Goal: Information Seeking & Learning: Learn about a topic

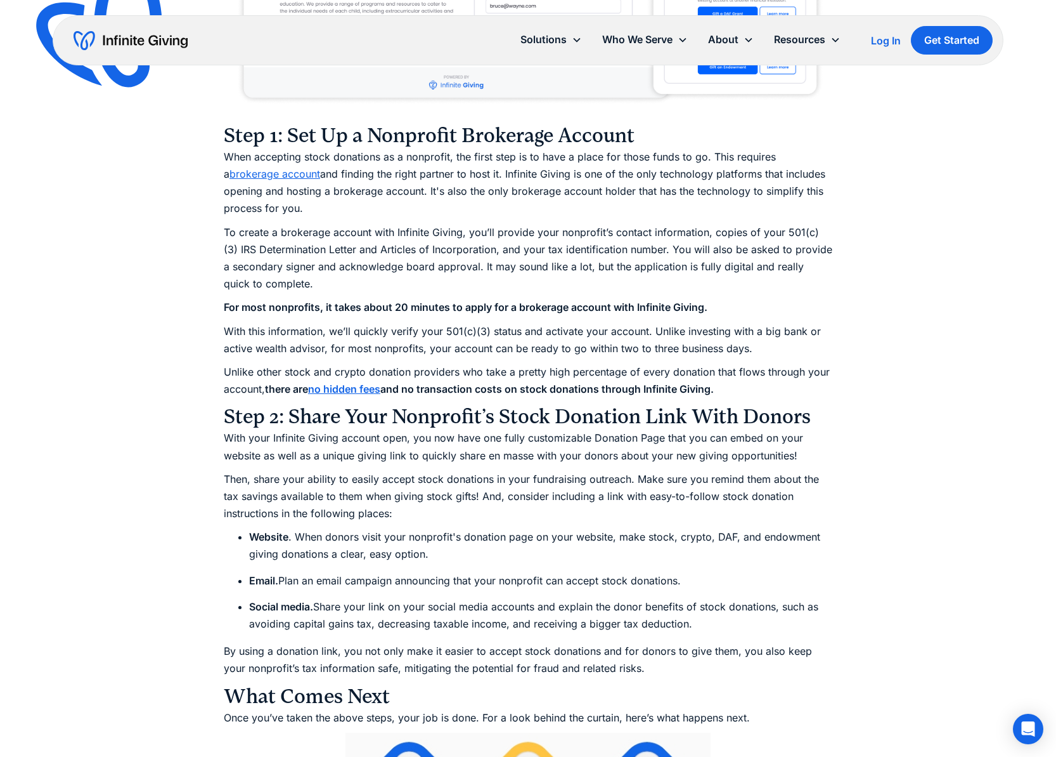
scroll to position [1693, 0]
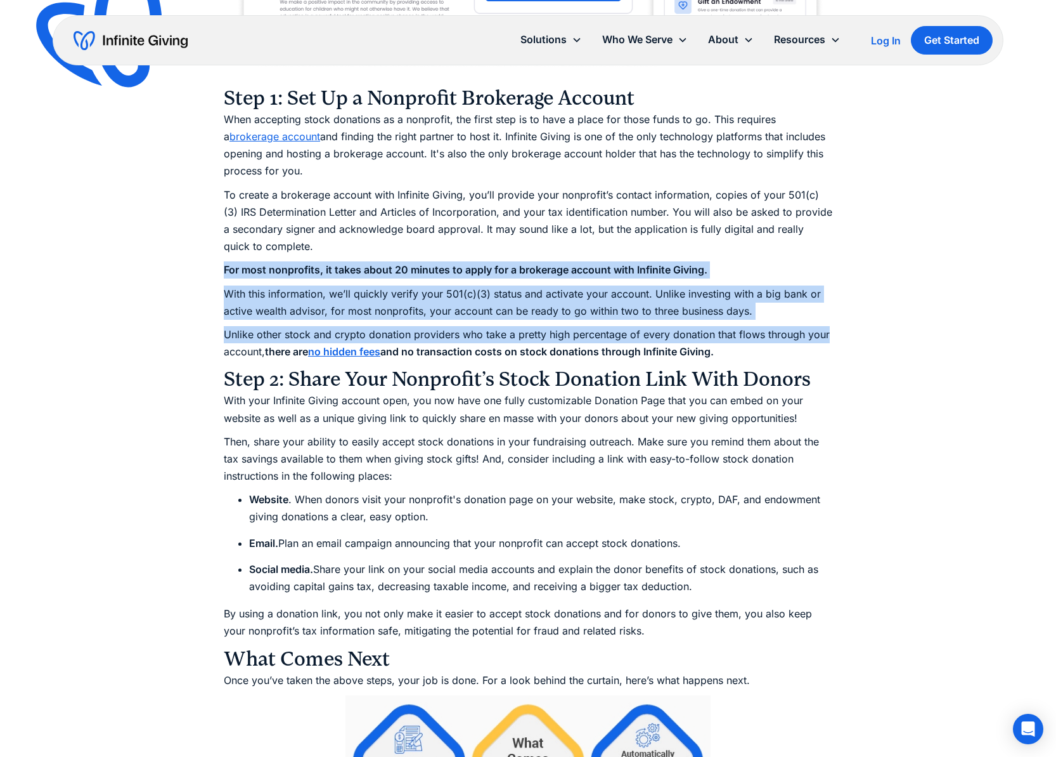
drag, startPoint x: 303, startPoint y: 263, endPoint x: 885, endPoint y: 342, distance: 586.8
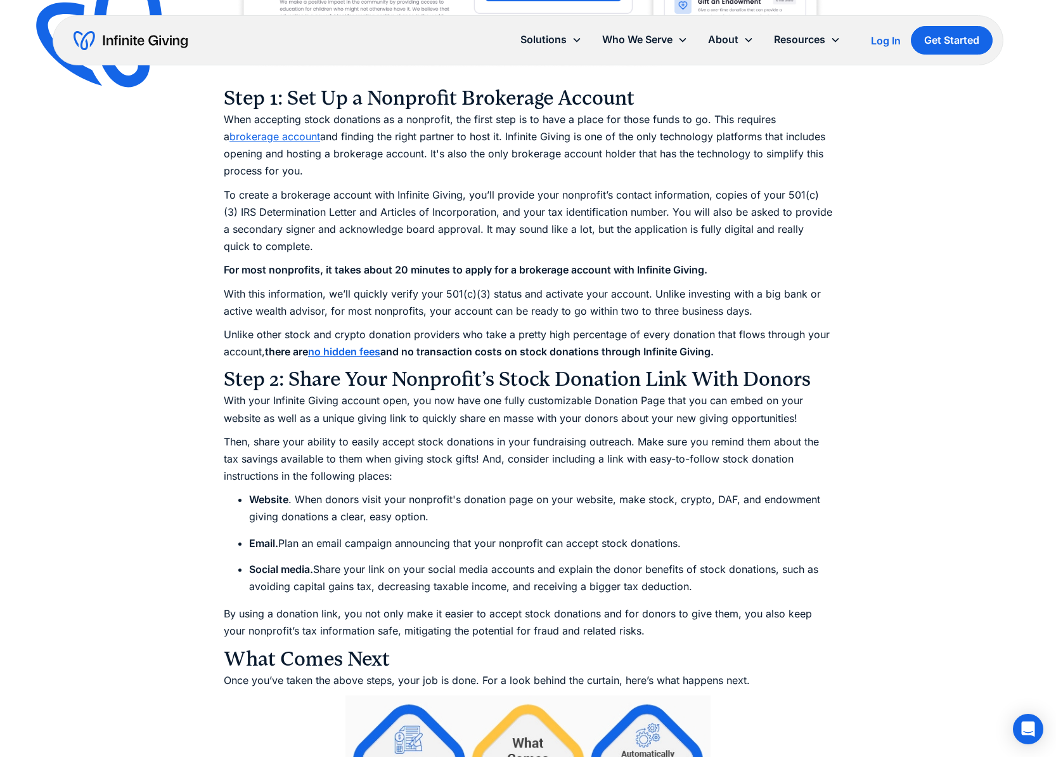
drag, startPoint x: 854, startPoint y: 360, endPoint x: 507, endPoint y: 308, distance: 350.1
click at [604, 316] on p "With this information, we’ll quickly verify your 501(c)(3) status and activate …" at bounding box center [528, 302] width 609 height 34
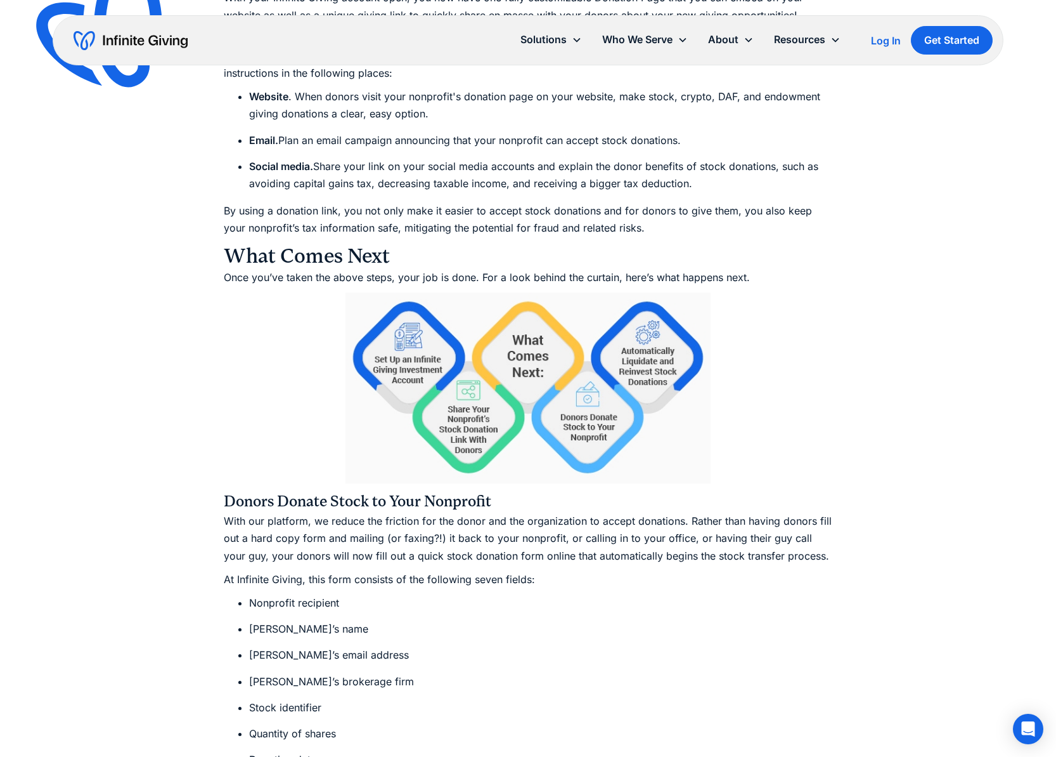
scroll to position [2282, 0]
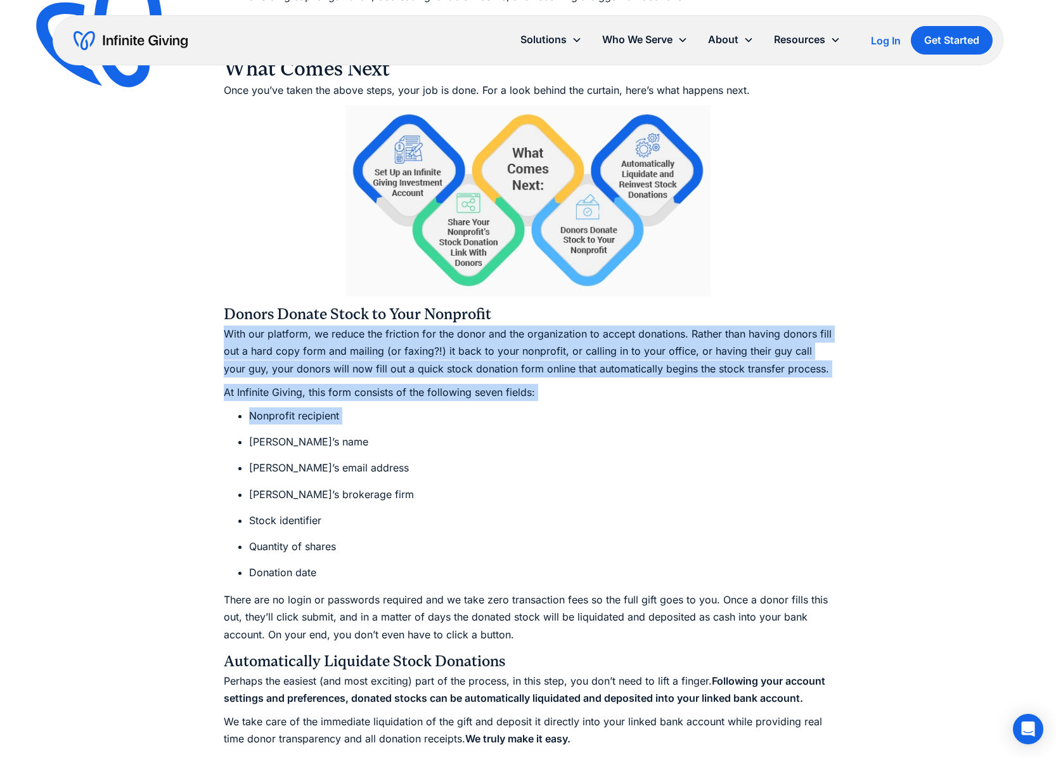
drag, startPoint x: 528, startPoint y: 304, endPoint x: 635, endPoint y: 424, distance: 160.4
click at [635, 426] on div "Let’s begin with a statistic: Nonprofits receiving stock donations (in addition…" at bounding box center [528, 606] width 609 height 4259
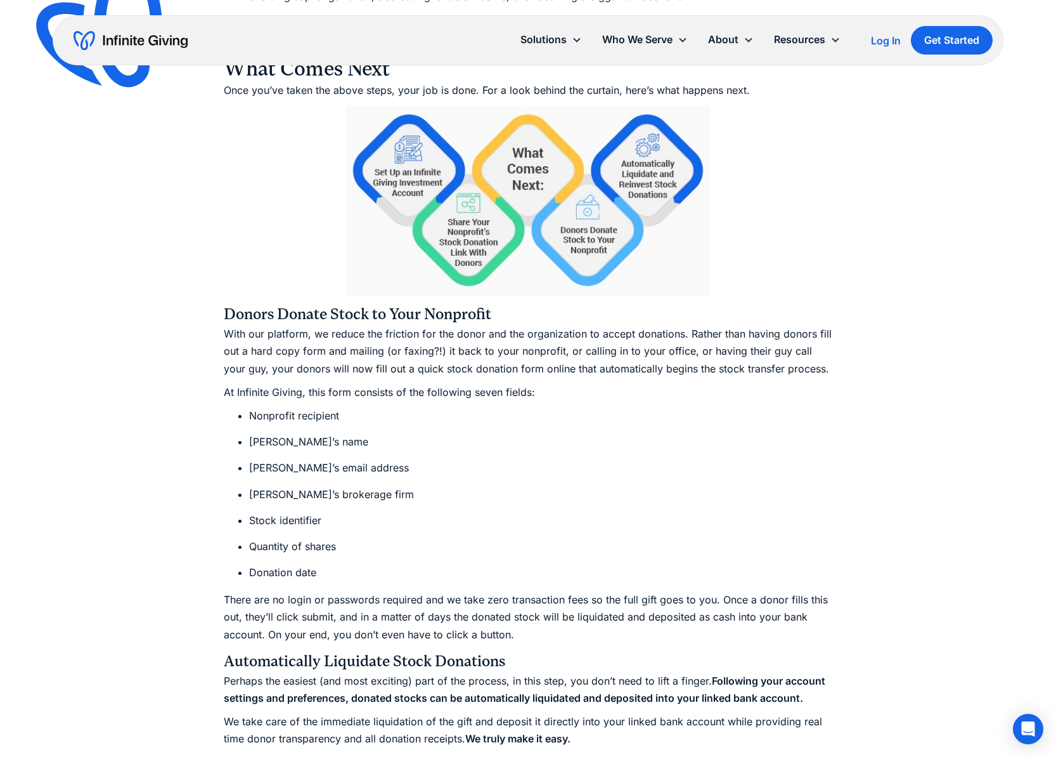
drag, startPoint x: 635, startPoint y: 422, endPoint x: 645, endPoint y: 419, distance: 10.6
click at [635, 422] on li "Nonprofit recipient" at bounding box center [540, 415] width 583 height 17
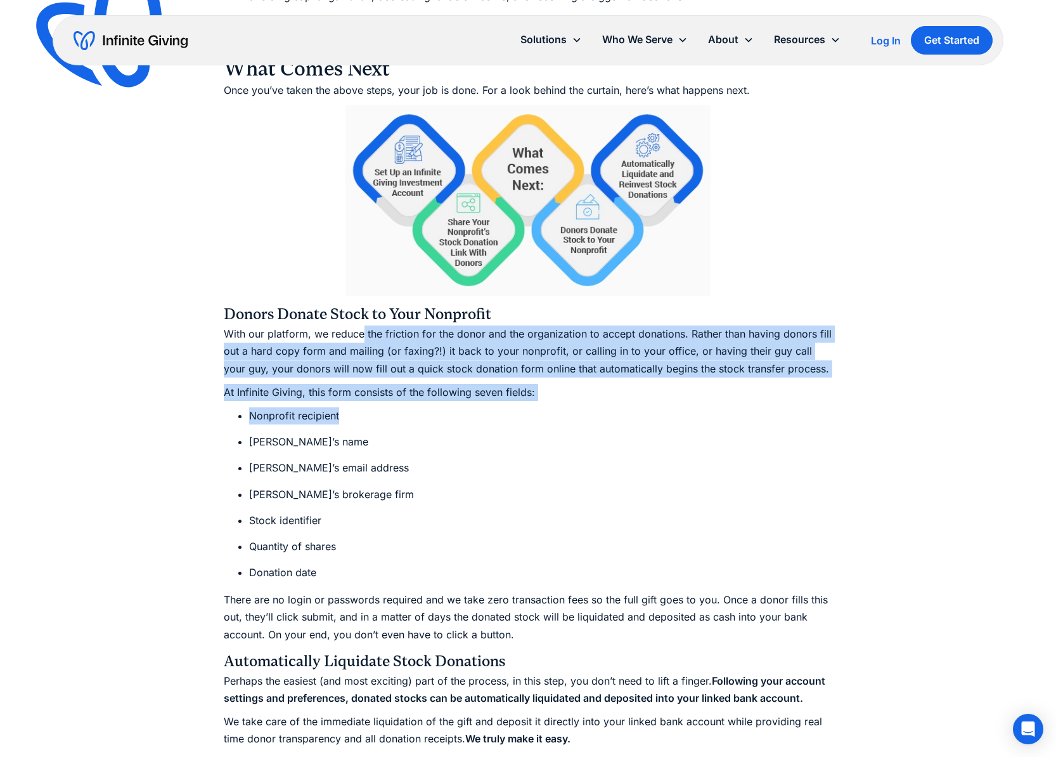
drag, startPoint x: 640, startPoint y: 415, endPoint x: 473, endPoint y: 406, distance: 167.6
click at [309, 334] on div "Let’s begin with a statistic: Nonprofits receiving stock donations (in addition…" at bounding box center [528, 606] width 609 height 4259
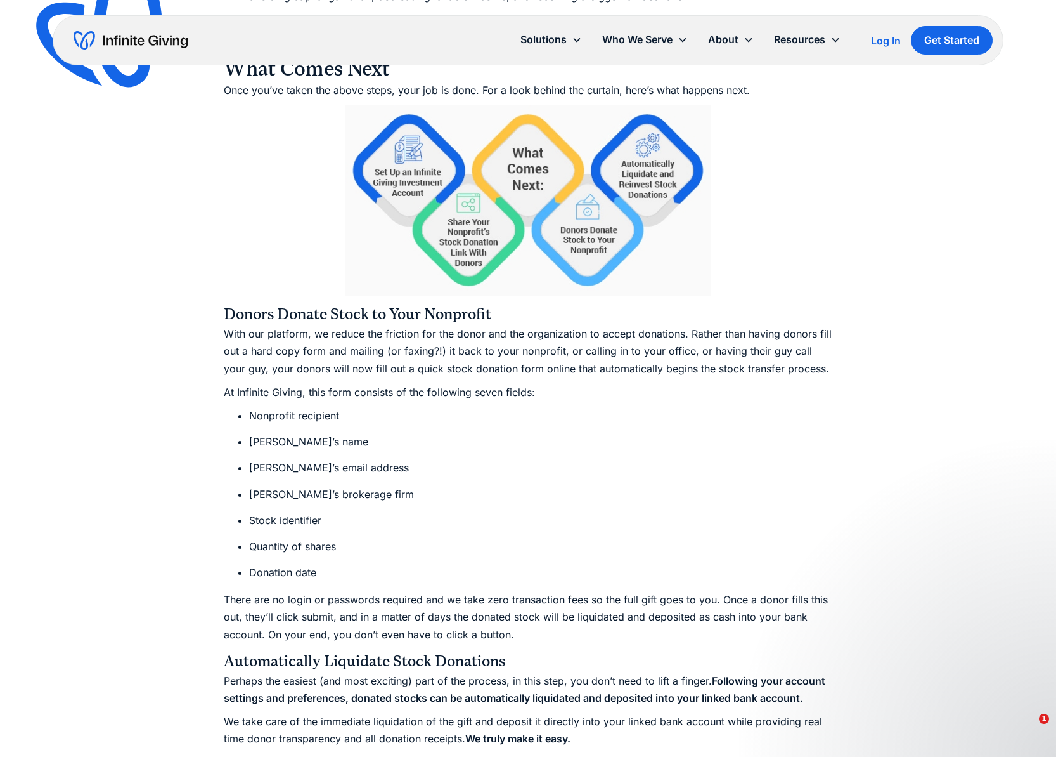
click at [477, 405] on div "Let’s begin with a statistic: Nonprofits receiving stock donations (in addition…" at bounding box center [528, 606] width 609 height 4259
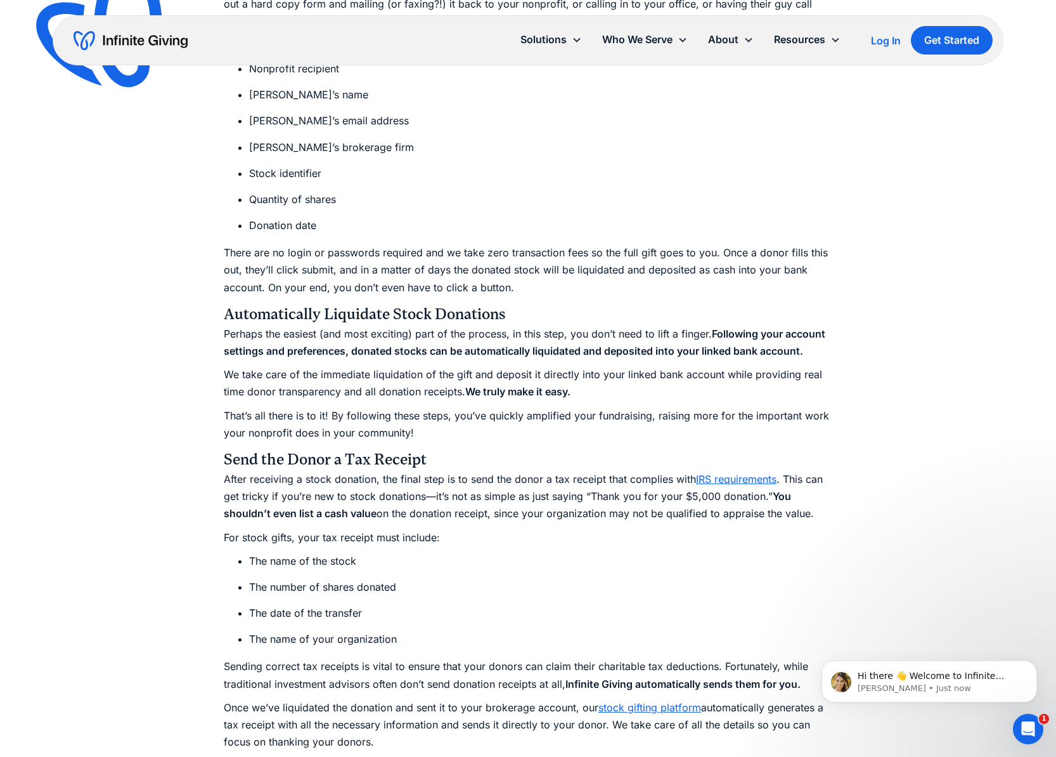
scroll to position [2635, 0]
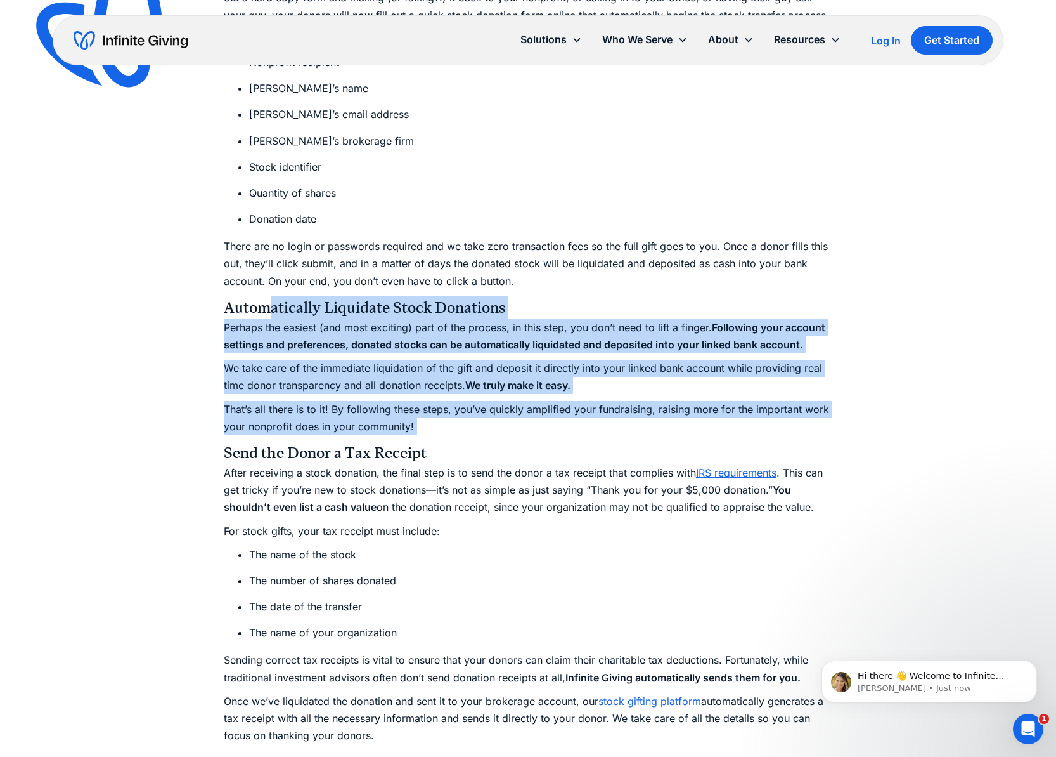
drag, startPoint x: 330, startPoint y: 367, endPoint x: 495, endPoint y: 432, distance: 177.9
click at [495, 434] on div "Let’s begin with a statistic: Nonprofits receiving stock donations (in addition…" at bounding box center [528, 253] width 609 height 4259
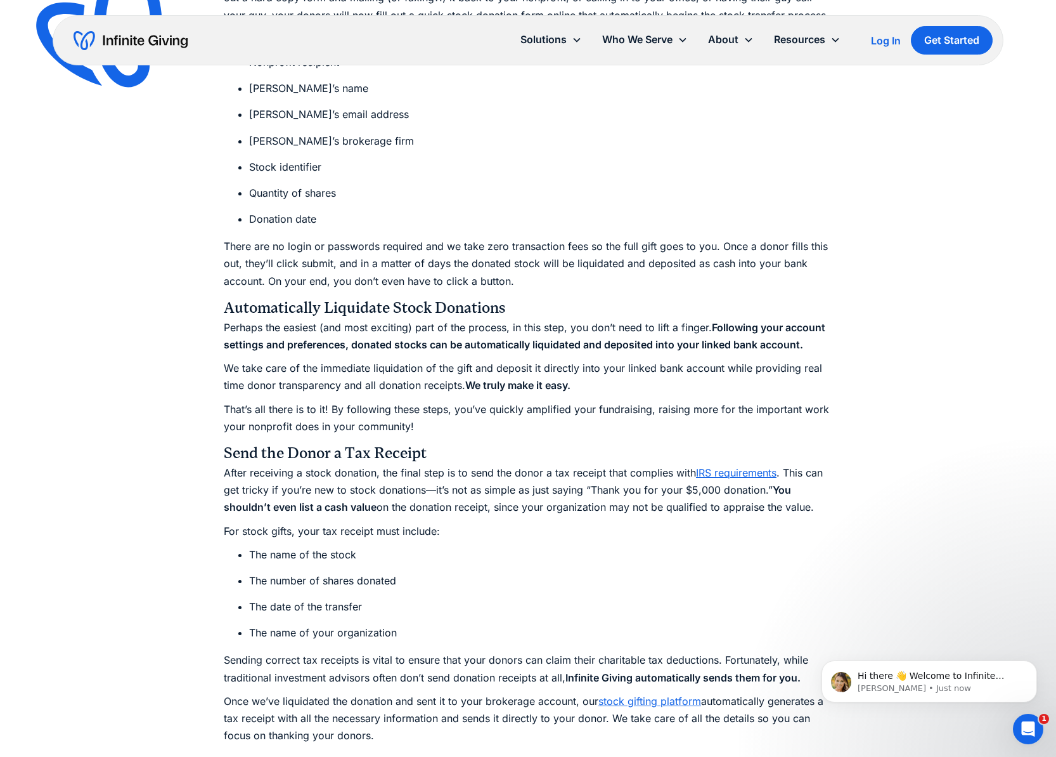
drag, startPoint x: 496, startPoint y: 430, endPoint x: 504, endPoint y: 431, distance: 8.3
click at [497, 430] on p "That’s all there is to it! By following these steps, you’ve quickly amplified y…" at bounding box center [528, 418] width 609 height 34
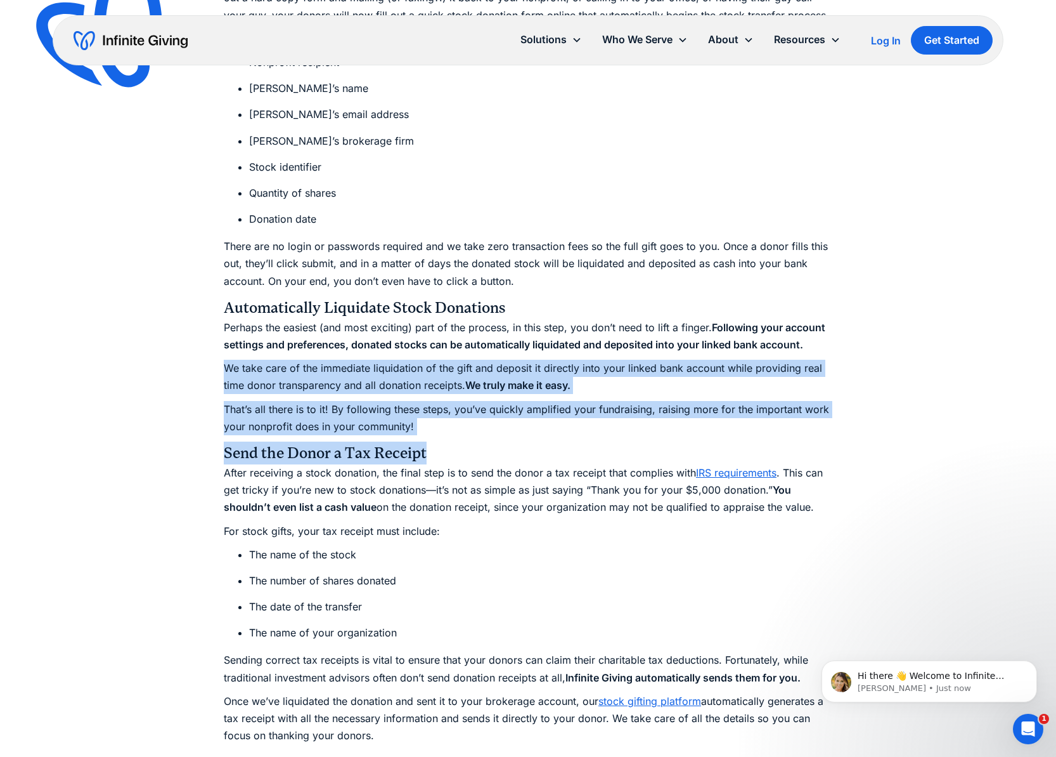
drag, startPoint x: 542, startPoint y: 444, endPoint x: 221, endPoint y: 368, distance: 330.2
drag, startPoint x: 270, startPoint y: 382, endPoint x: 304, endPoint y: 377, distance: 34.0
click at [270, 382] on p "We take care of the immediate liquidation of the gift and deposit it directly i…" at bounding box center [528, 377] width 609 height 34
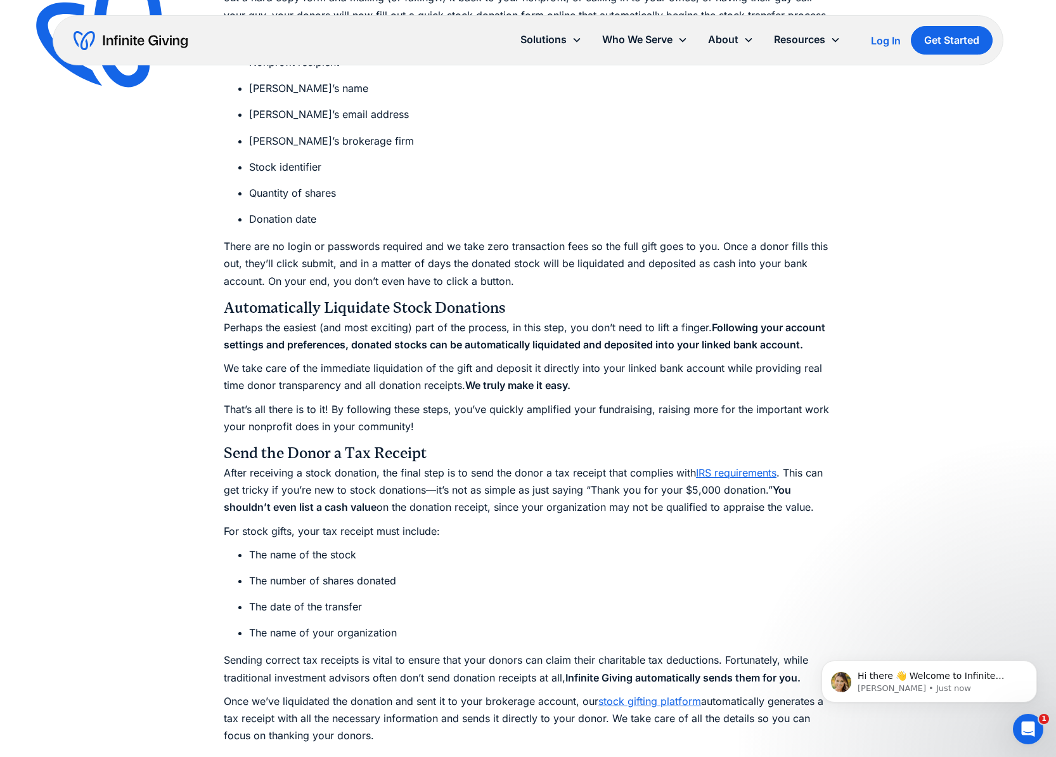
scroll to position [2779, 0]
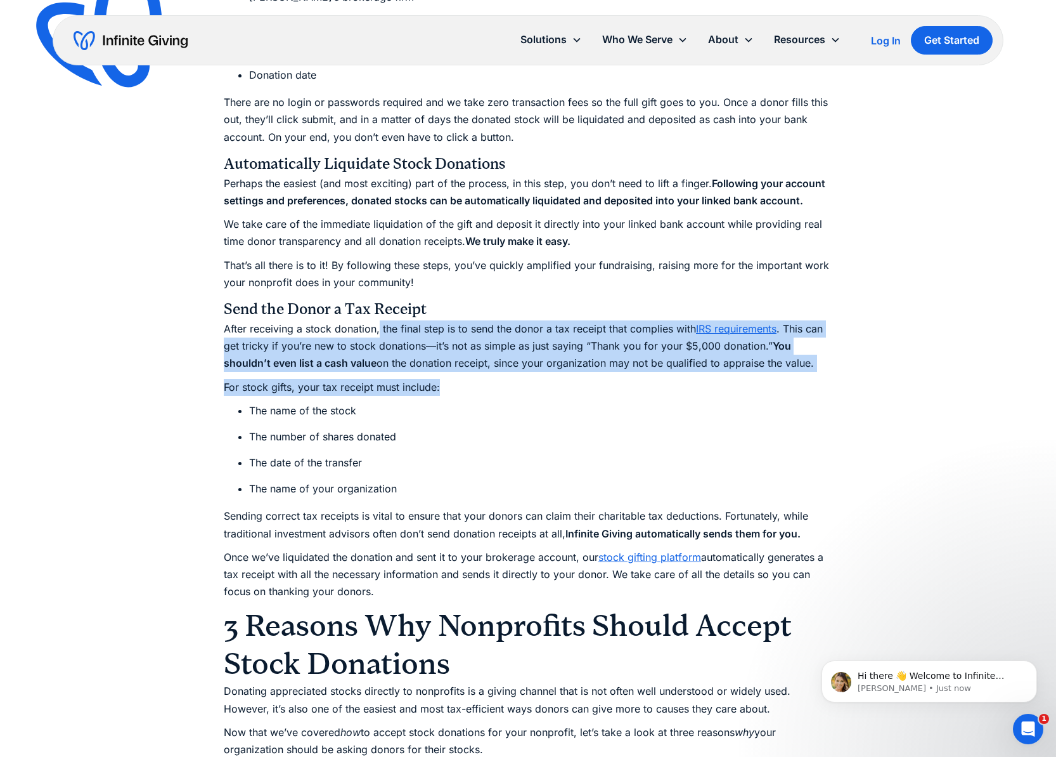
drag, startPoint x: 380, startPoint y: 330, endPoint x: 476, endPoint y: 386, distance: 110.5
click at [475, 385] on div "Let’s begin with a statistic: Nonprofits receiving stock donations (in addition…" at bounding box center [528, 109] width 609 height 4259
click at [476, 386] on p "For stock gifts, your tax receipt must include:" at bounding box center [528, 387] width 609 height 17
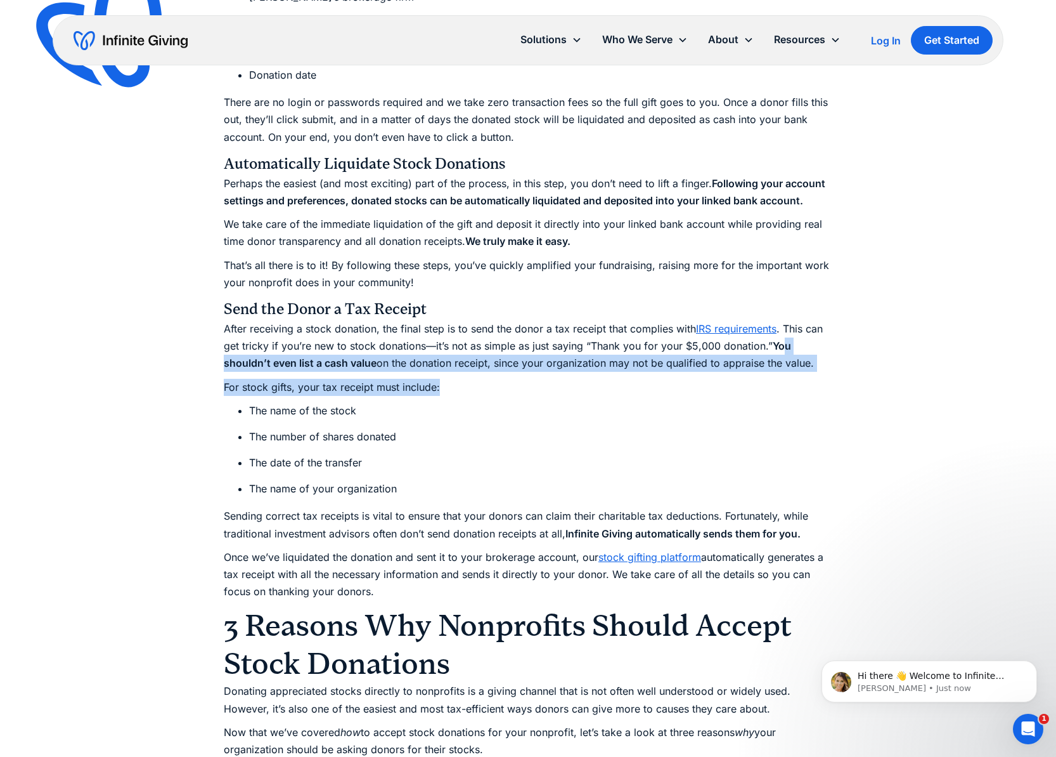
drag, startPoint x: 783, startPoint y: 349, endPoint x: 797, endPoint y: 380, distance: 34.6
click at [793, 380] on div "Let’s begin with a statistic: Nonprofits receiving stock donations (in addition…" at bounding box center [528, 109] width 609 height 4259
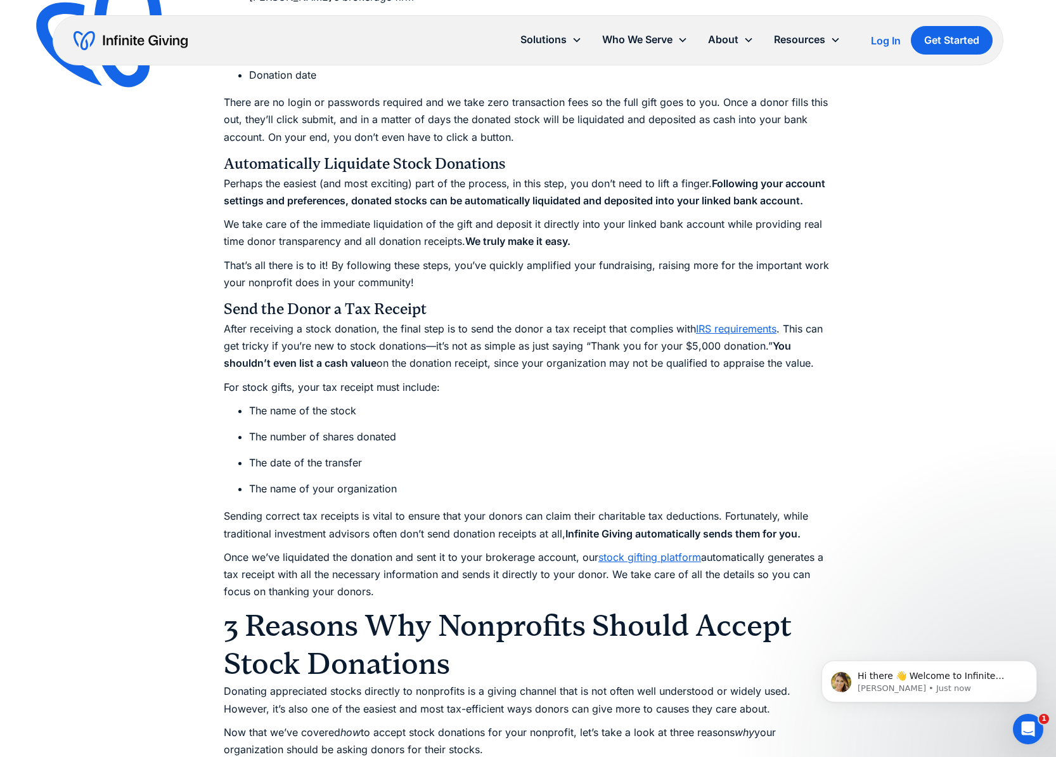
drag, startPoint x: 822, startPoint y: 380, endPoint x: 829, endPoint y: 375, distance: 8.6
click at [823, 380] on p "For stock gifts, your tax receipt must include:" at bounding box center [528, 387] width 609 height 17
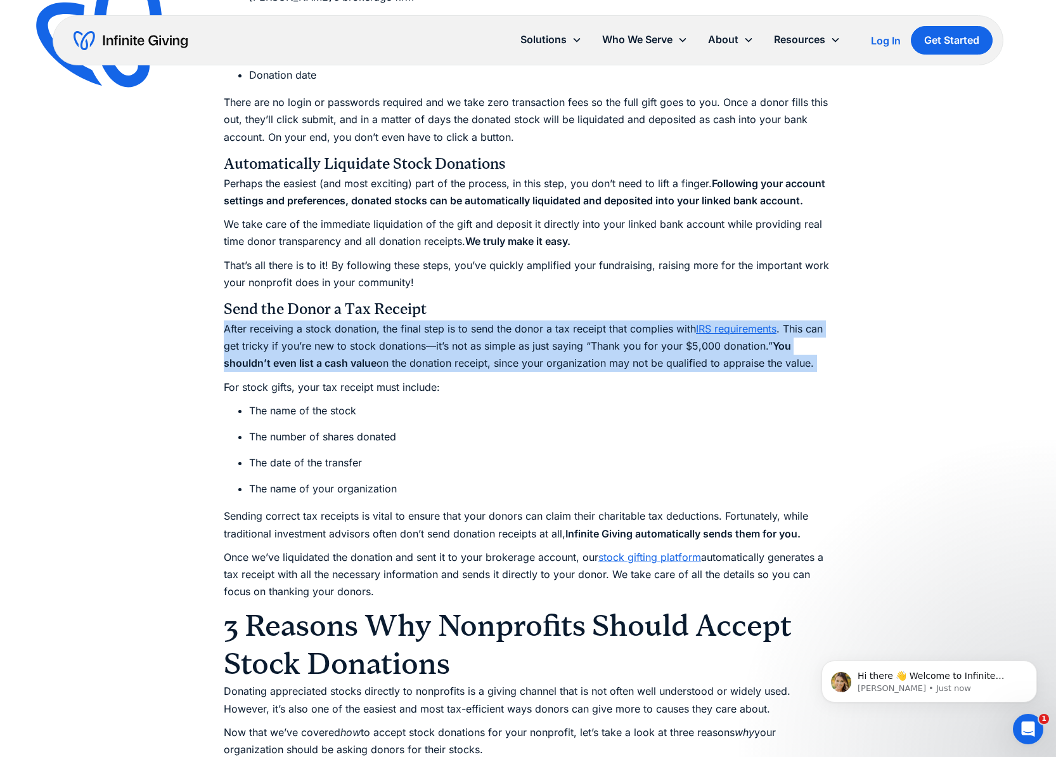
drag, startPoint x: 813, startPoint y: 368, endPoint x: 204, endPoint y: 334, distance: 610.4
drag, startPoint x: 481, startPoint y: 586, endPoint x: 454, endPoint y: 569, distance: 31.7
click at [454, 569] on p "Once we’ve liquidated the donation and sent it to your brokerage account, our s…" at bounding box center [528, 575] width 609 height 52
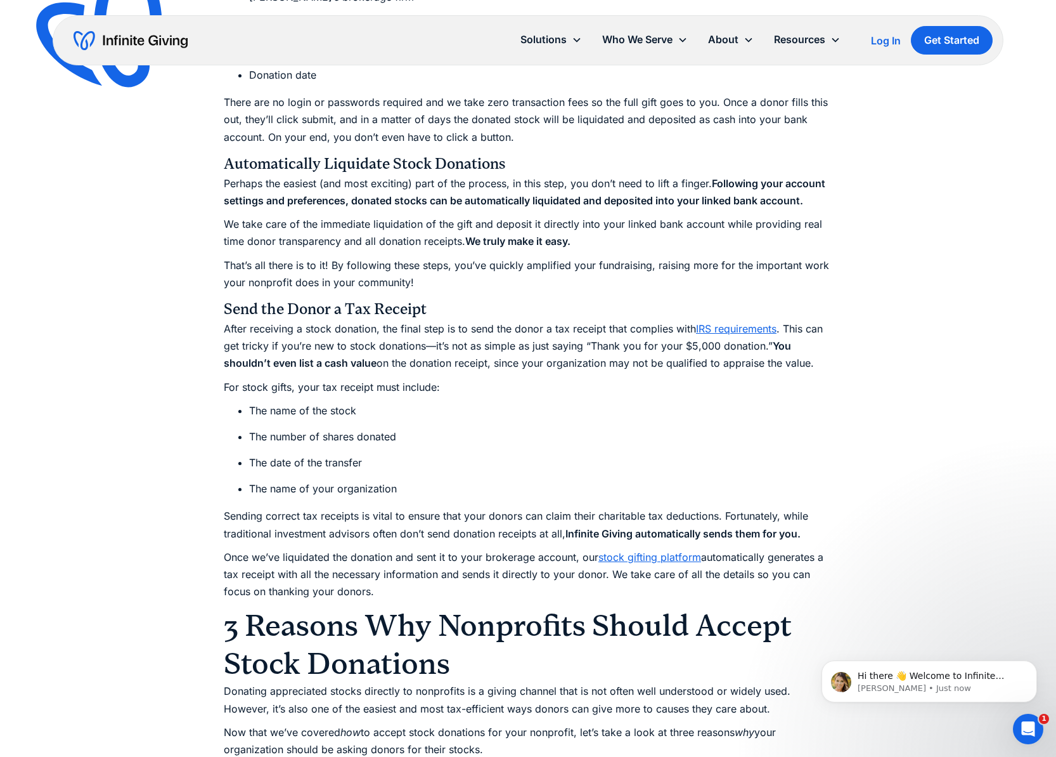
drag, startPoint x: 462, startPoint y: 571, endPoint x: 663, endPoint y: 549, distance: 202.3
click at [468, 572] on p "Once we’ve liquidated the donation and sent it to your brokerage account, our s…" at bounding box center [528, 575] width 609 height 52
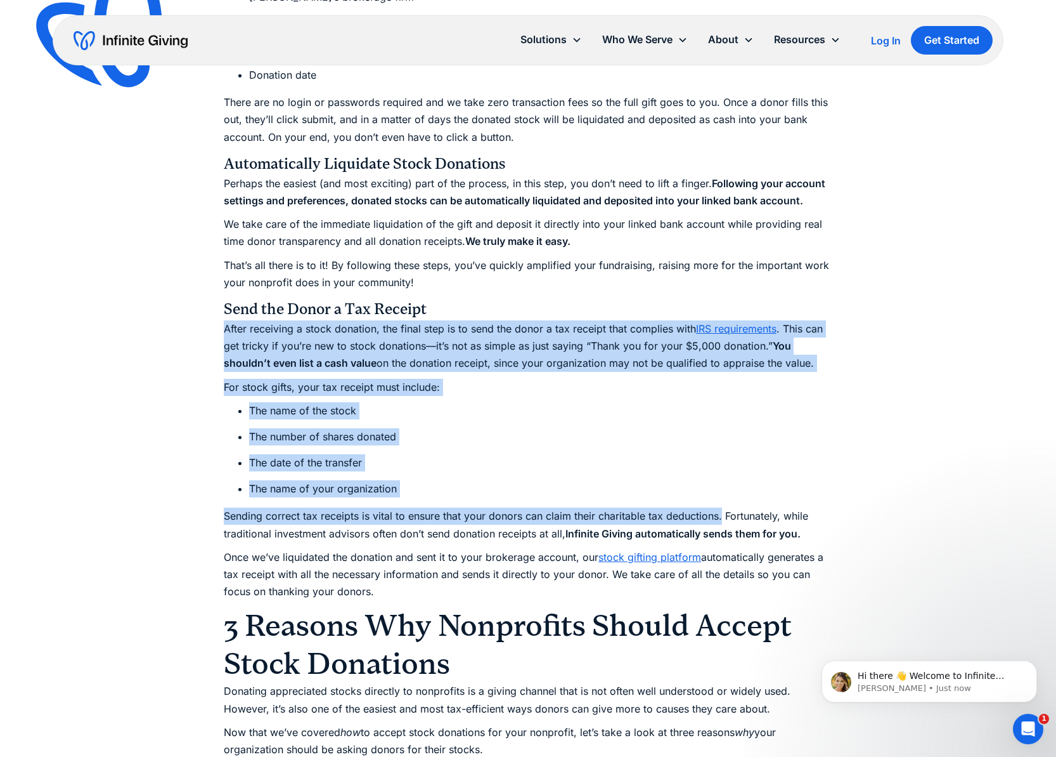
drag, startPoint x: 721, startPoint y: 517, endPoint x: 209, endPoint y: 327, distance: 546.6
copy div "After receiving a stock donation, the final step is to send the donor a tax rec…"
